Goal: Transaction & Acquisition: Purchase product/service

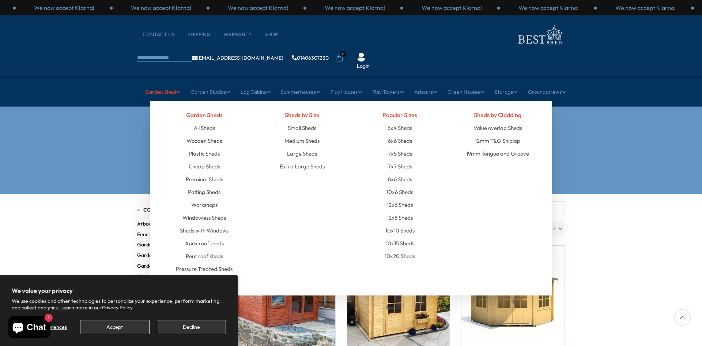
click at [163, 83] on link "Garden Shed" at bounding box center [162, 92] width 35 height 18
click at [402, 121] on link "6x4 Sheds" at bounding box center [400, 127] width 25 height 13
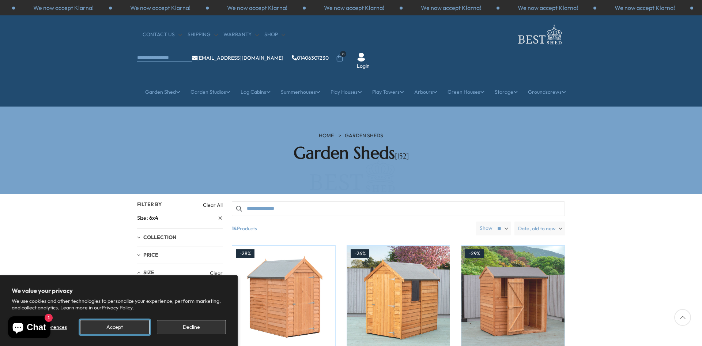
click at [129, 322] on button "Accept" at bounding box center [114, 327] width 69 height 14
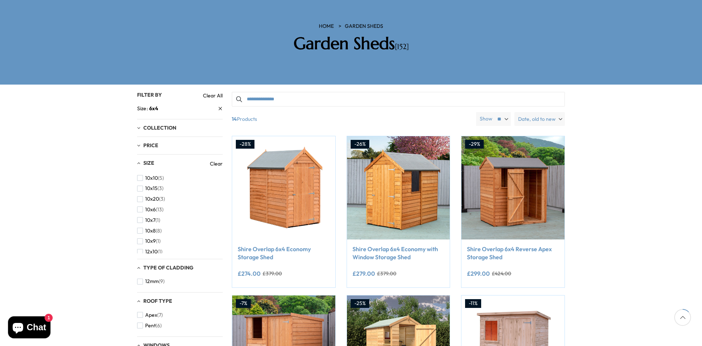
scroll to position [110, 0]
